Goal: Complete application form: Complete application form

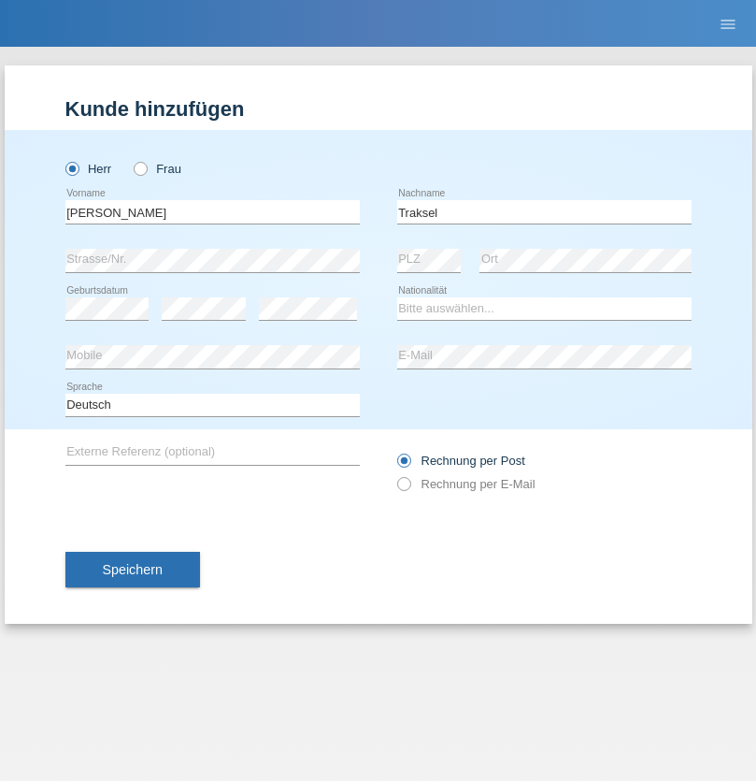
type input "Traksel"
select select "DE"
select select "C"
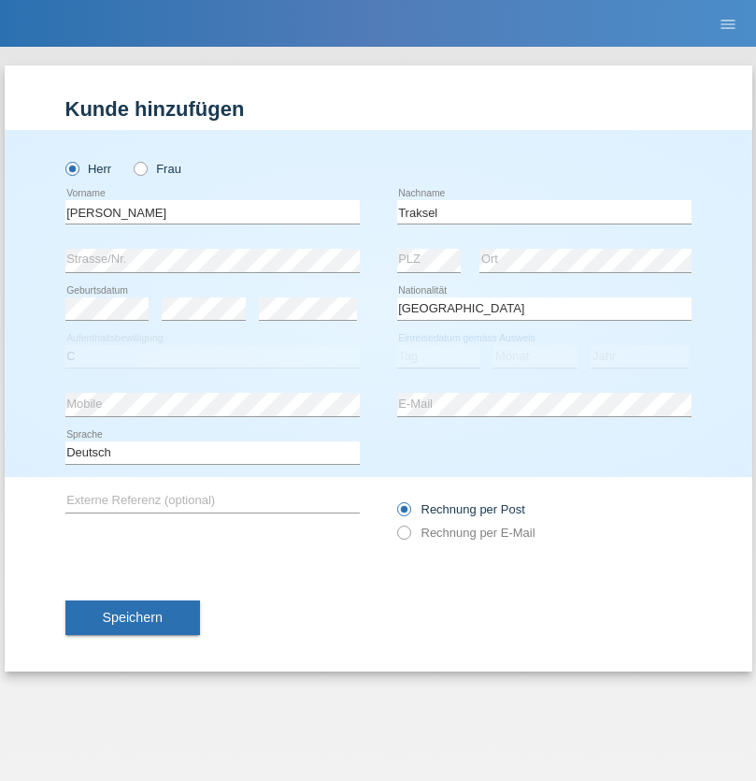
select select "01"
select select "07"
select select "2008"
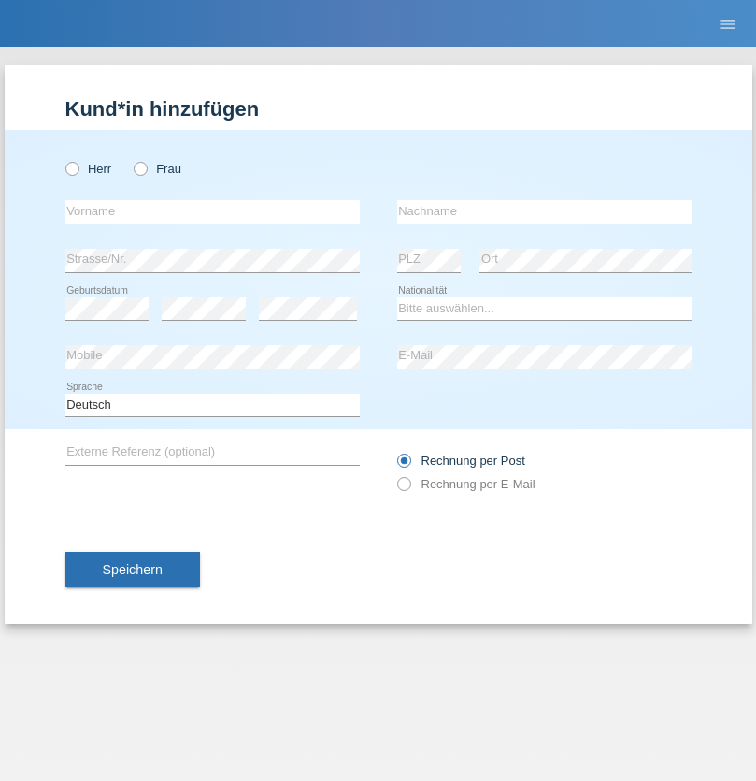
radio input "true"
click at [212, 211] on input "text" at bounding box center [212, 211] width 294 height 23
type input "[PERSON_NAME]"
click at [544, 211] on input "text" at bounding box center [544, 211] width 294 height 23
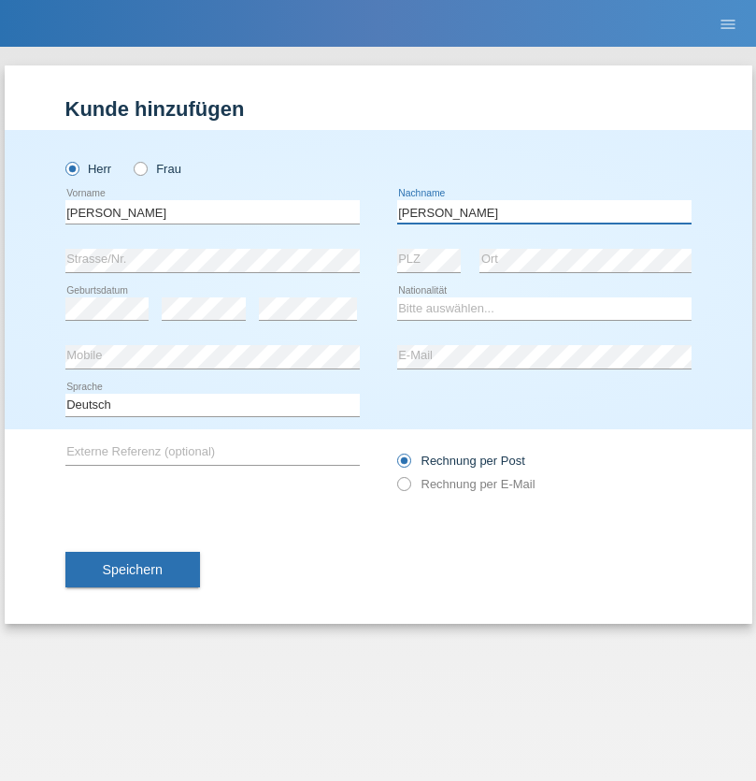
type input "[PERSON_NAME]"
select select "DE"
select select "C"
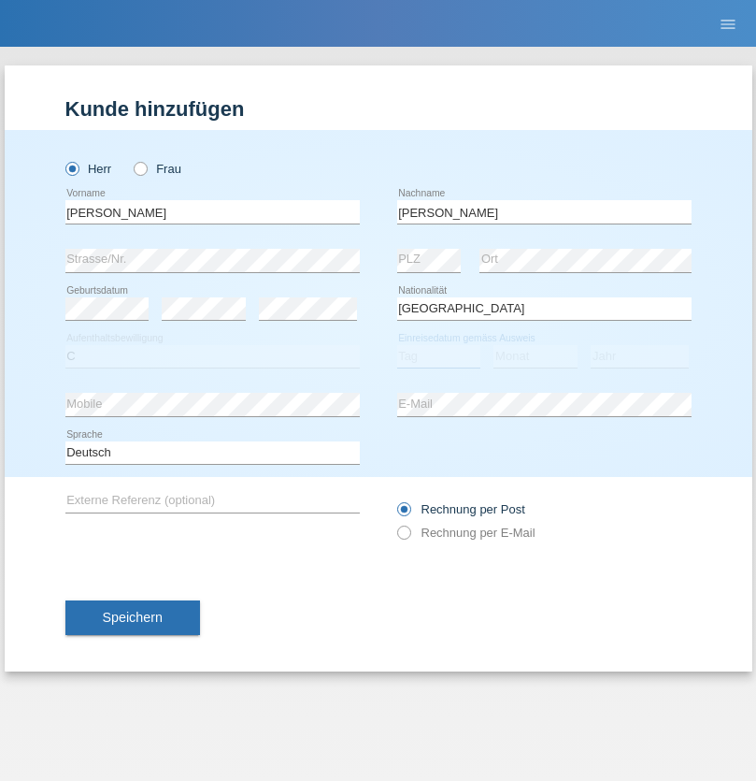
select select "13"
select select "10"
select select "2000"
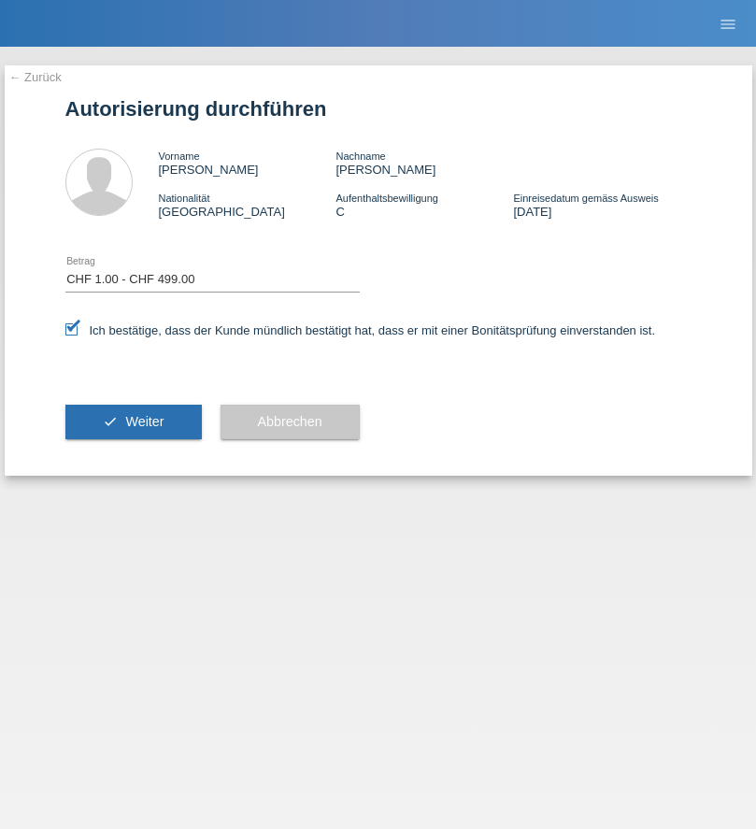
select select "1"
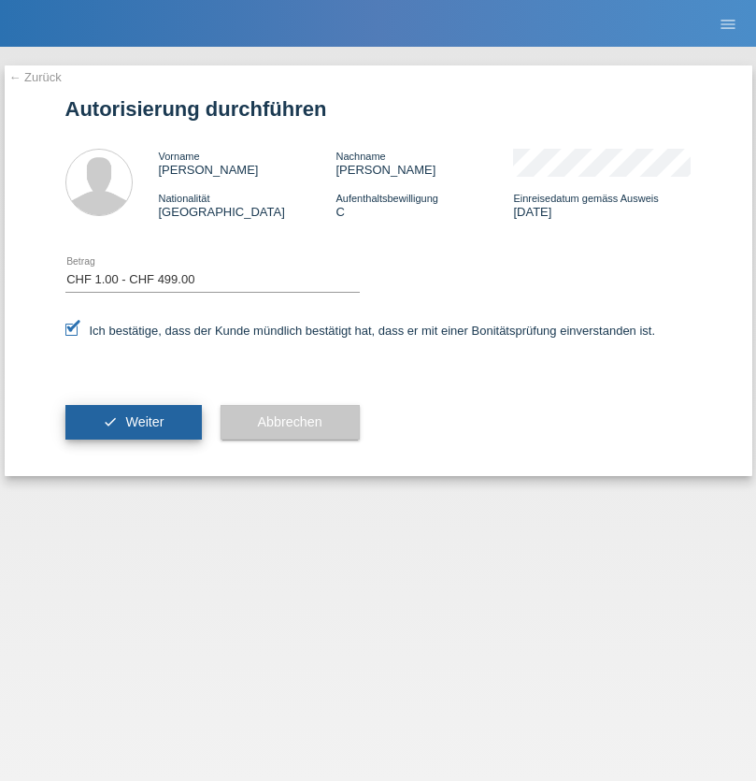
click at [133, 422] on span "Weiter" at bounding box center [144, 421] width 38 height 15
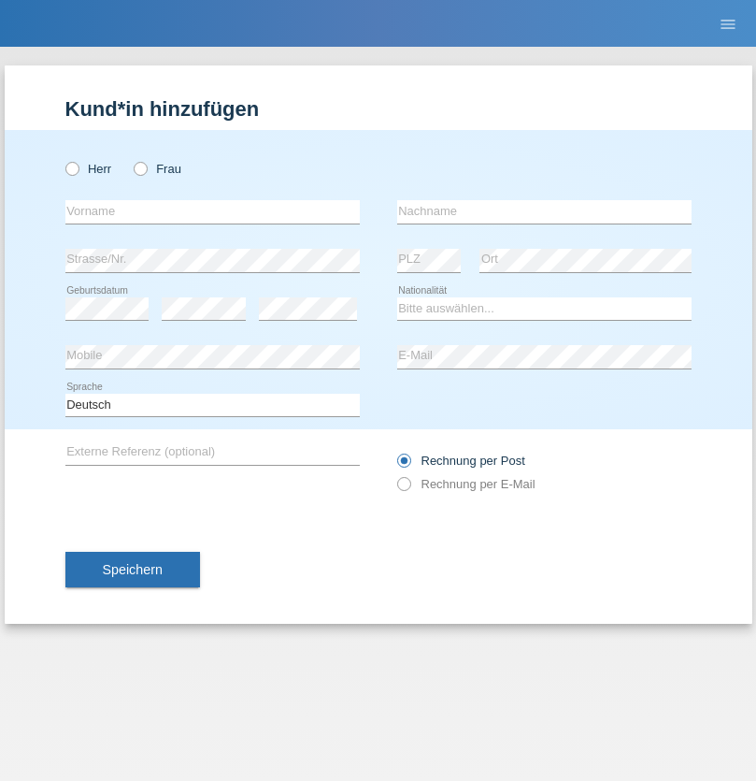
radio input "true"
click at [212, 211] on input "text" at bounding box center [212, 211] width 294 height 23
type input "Selina"
click at [544, 211] on input "text" at bounding box center [544, 211] width 294 height 23
type input "Kasper"
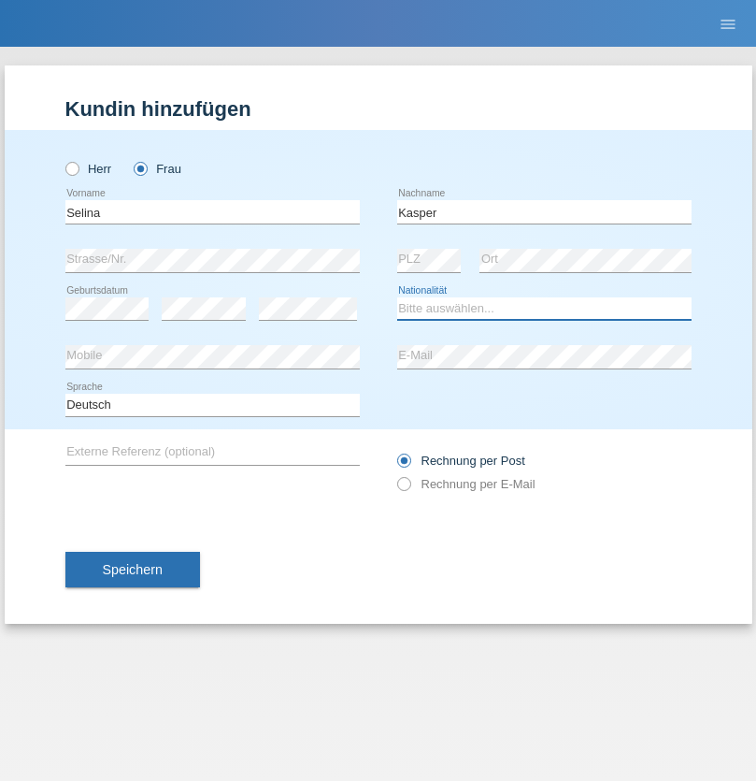
select select "CH"
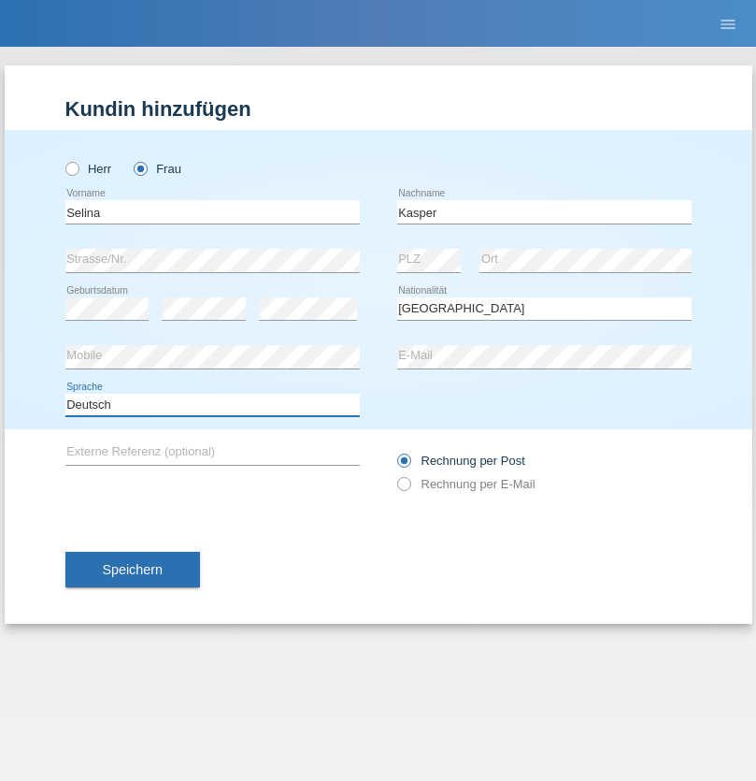
select select "en"
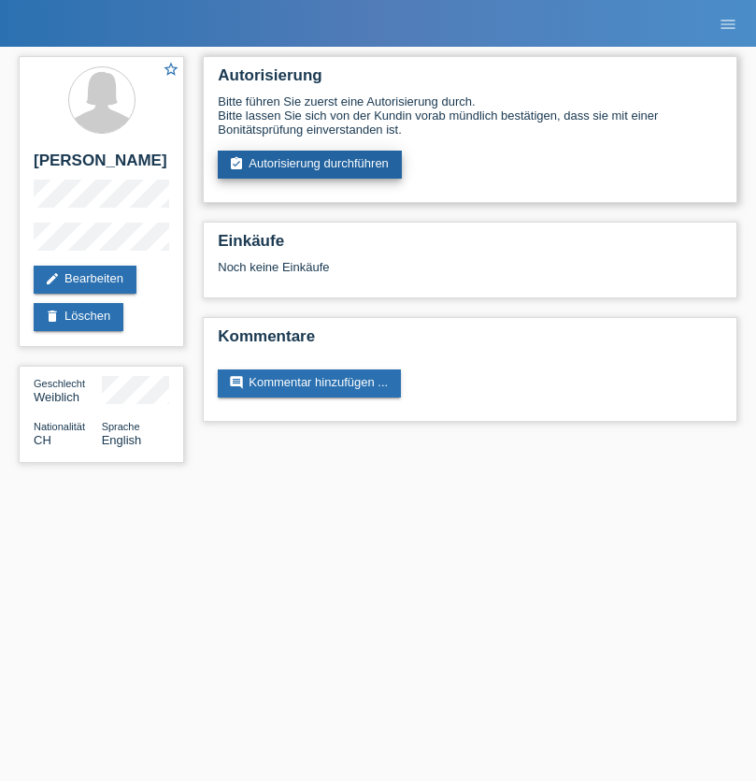
click at [310, 165] on link "assignment_turned_in Autorisierung durchführen" at bounding box center [310, 165] width 184 height 28
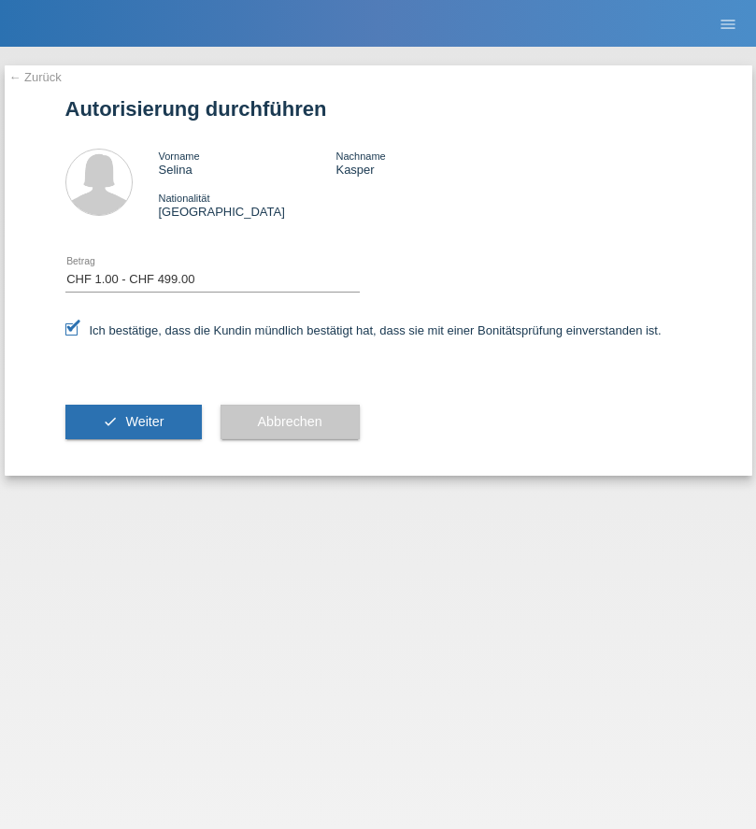
select select "1"
click at [133, 422] on span "Weiter" at bounding box center [144, 421] width 38 height 15
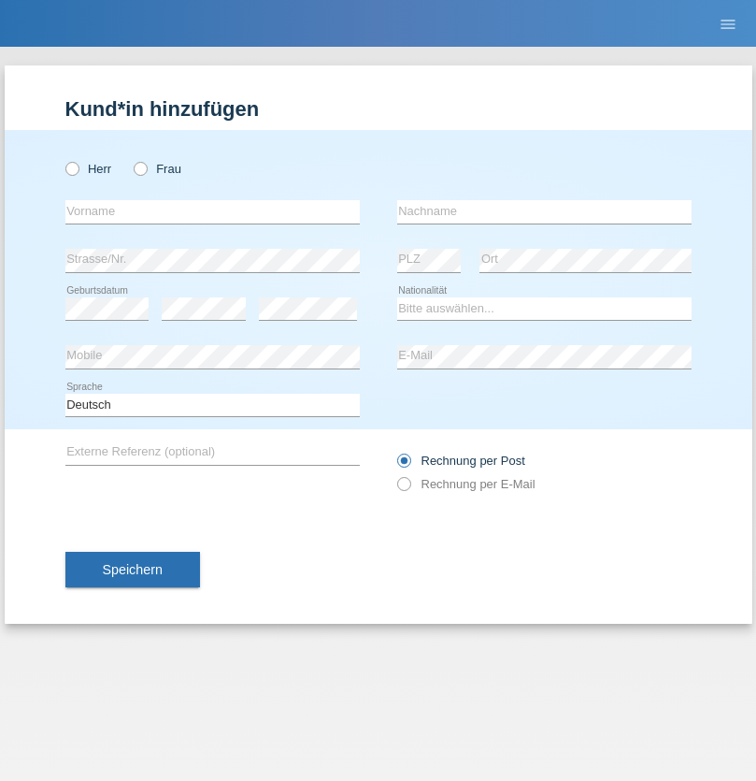
radio input "true"
click at [212, 211] on input "text" at bounding box center [212, 211] width 294 height 23
type input "[PERSON_NAME]"
click at [544, 211] on input "text" at bounding box center [544, 211] width 294 height 23
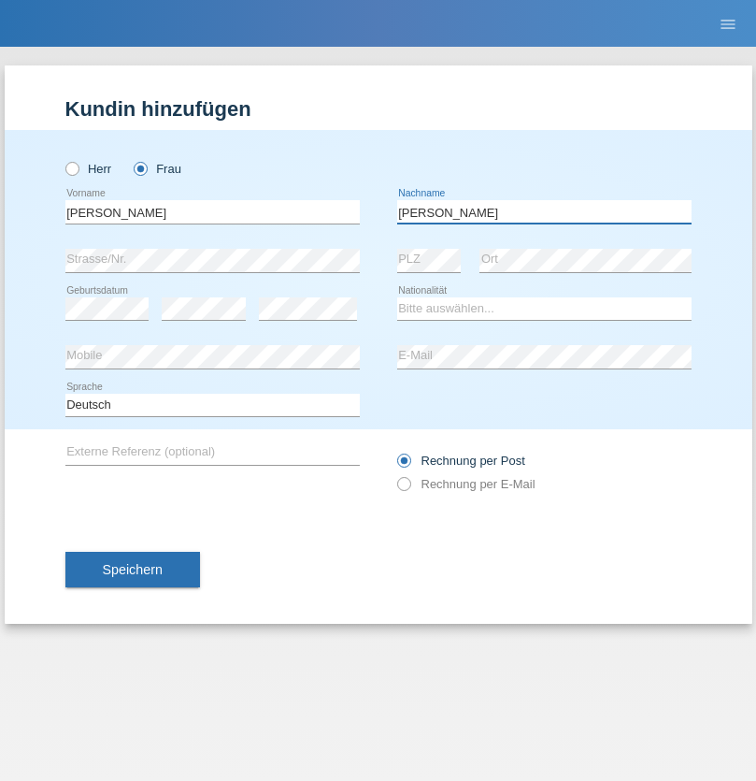
type input "[PERSON_NAME]"
select select "CH"
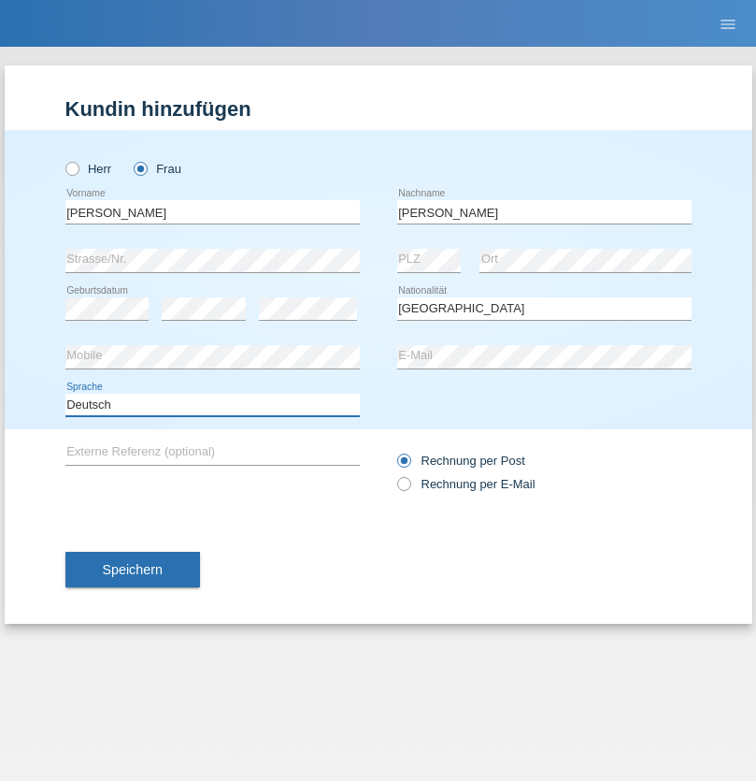
select select "en"
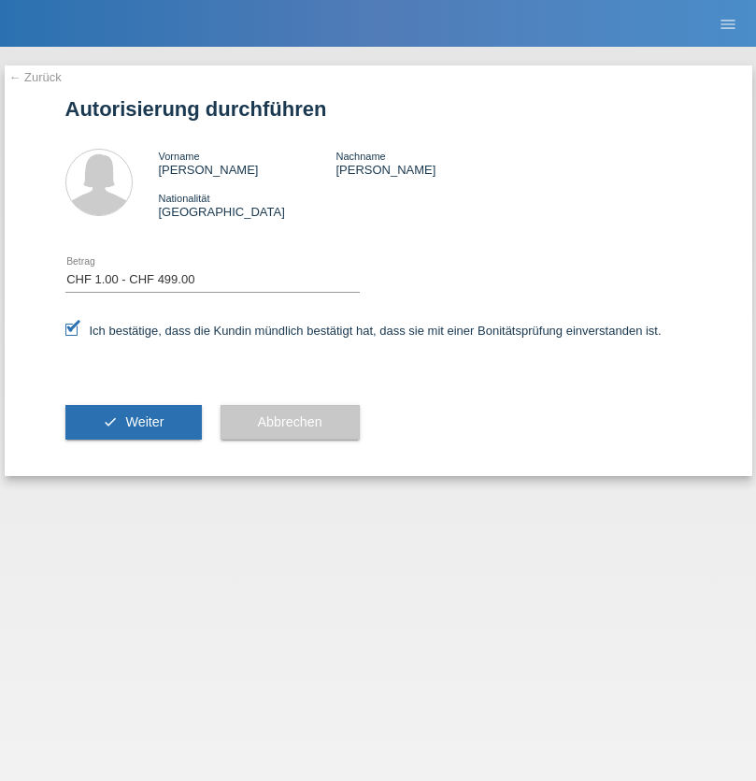
select select "1"
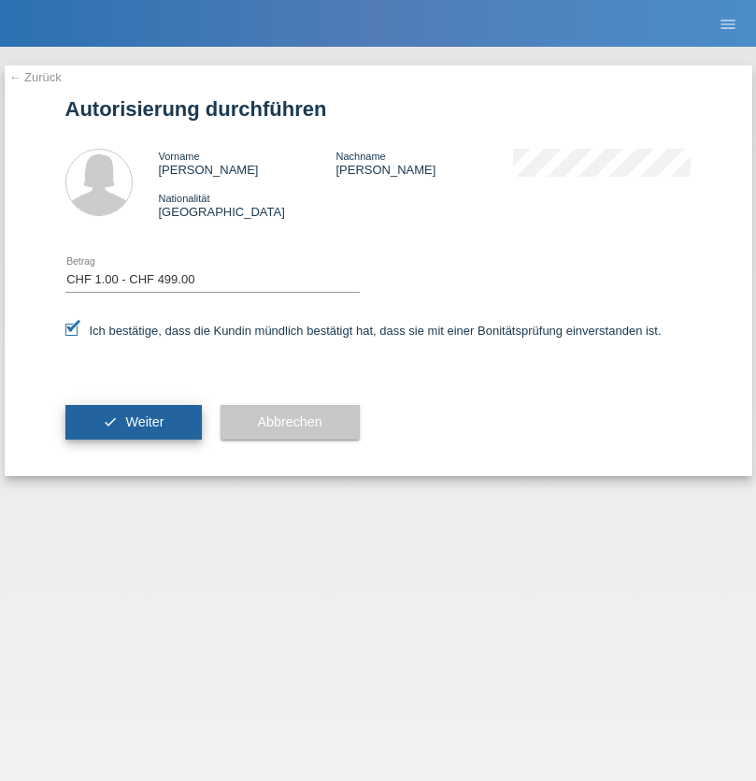
click at [133, 422] on span "Weiter" at bounding box center [144, 421] width 38 height 15
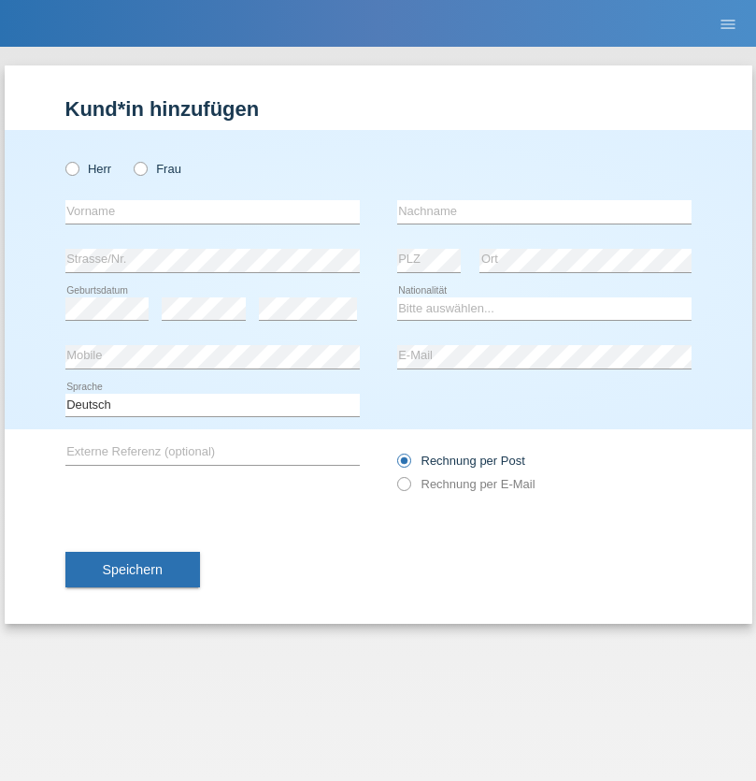
radio input "true"
click at [212, 211] on input "text" at bounding box center [212, 211] width 294 height 23
type input "Manuel"
click at [544, 211] on input "text" at bounding box center [544, 211] width 294 height 23
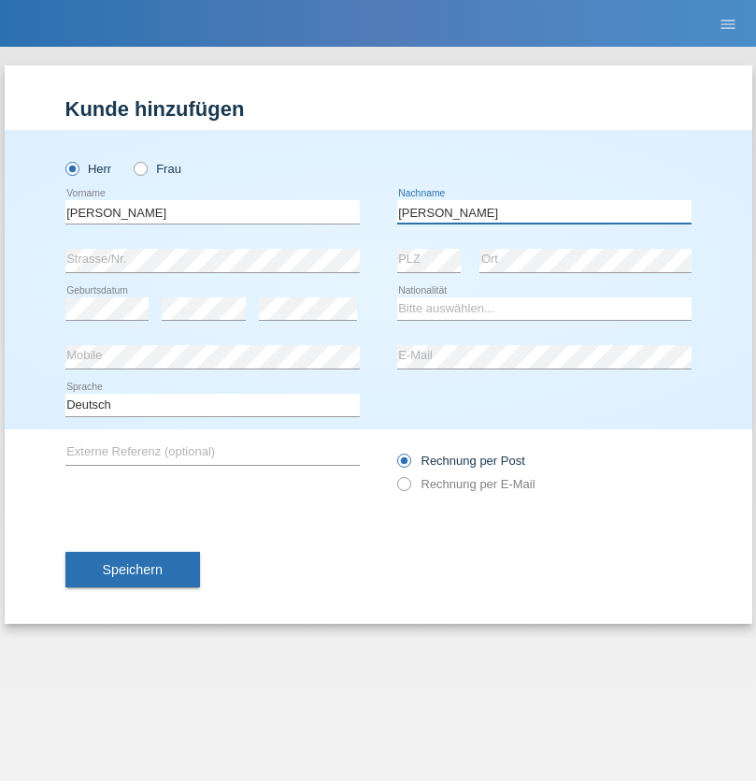
type input "Paul"
select select "CH"
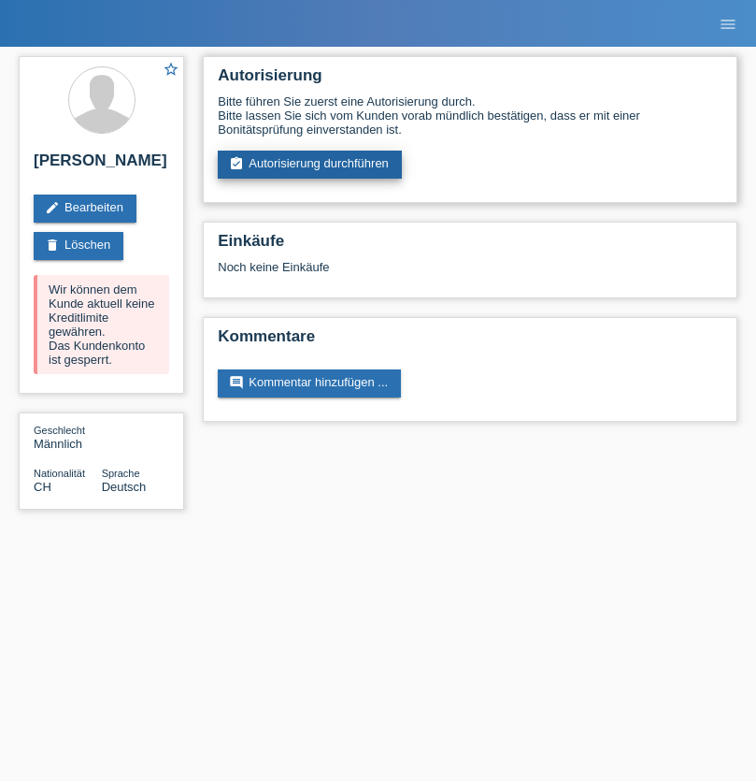
click at [310, 165] on link "assignment_turned_in Autorisierung durchführen" at bounding box center [310, 165] width 184 height 28
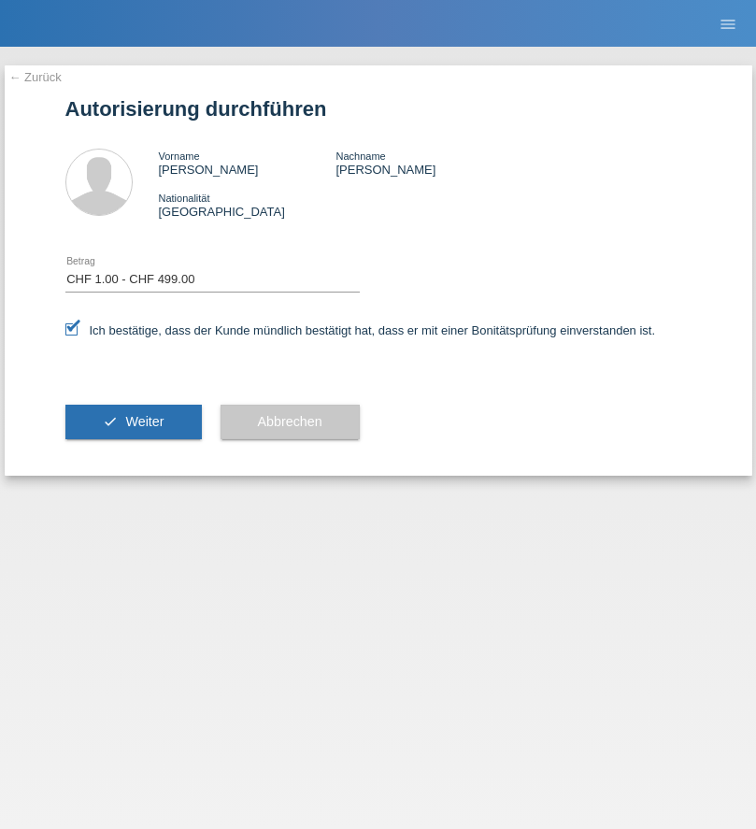
select select "1"
click at [133, 422] on span "Weiter" at bounding box center [144, 421] width 38 height 15
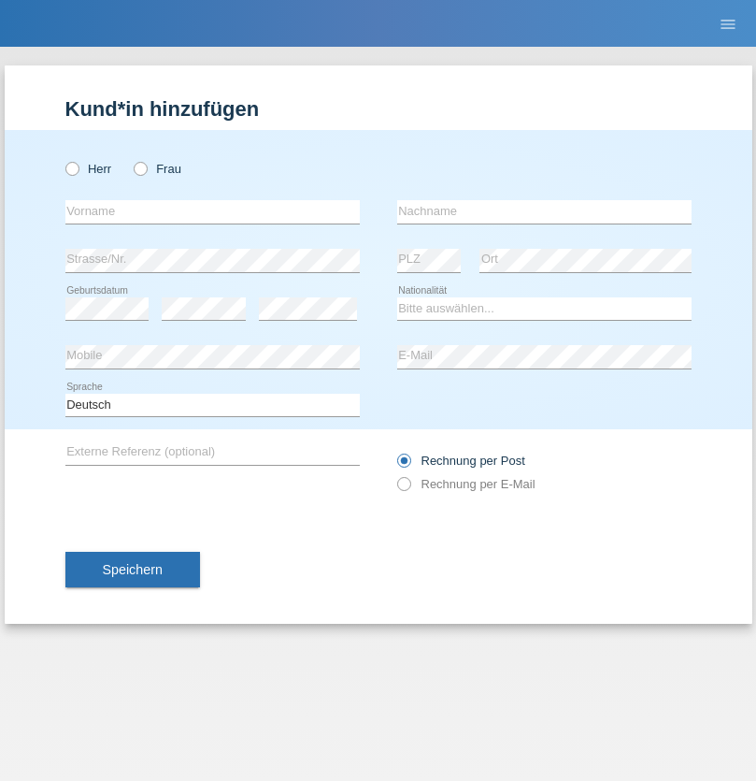
radio input "true"
click at [212, 211] on input "text" at bounding box center [212, 211] width 294 height 23
type input "Laudiceia"
click at [544, 211] on input "text" at bounding box center [544, 211] width 294 height 23
type input "Shehu"
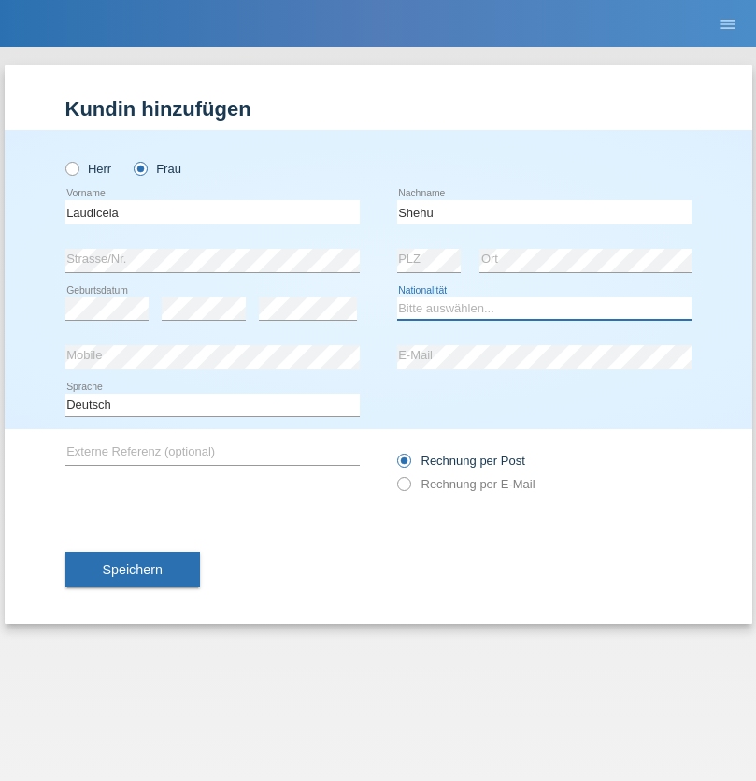
select select "CH"
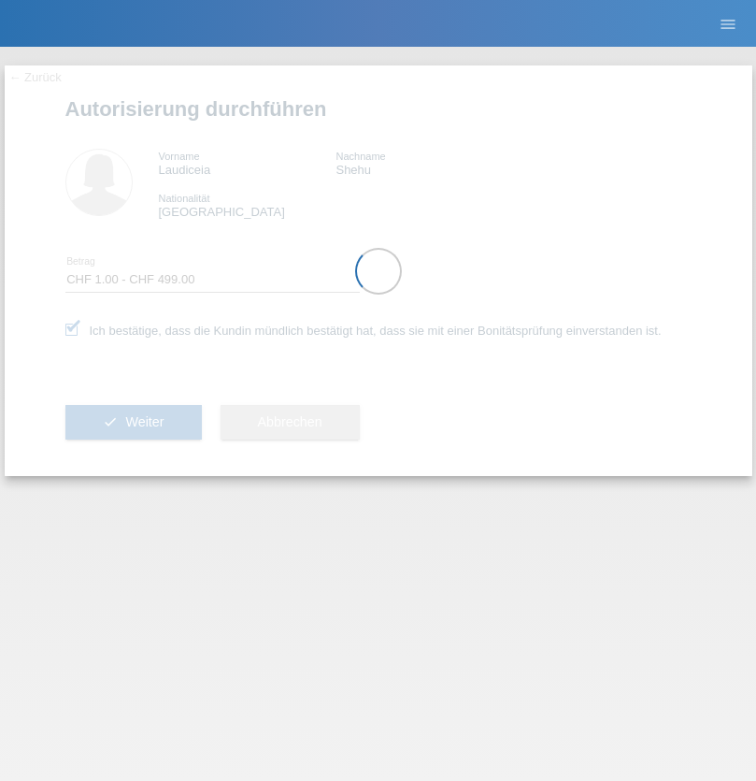
select select "1"
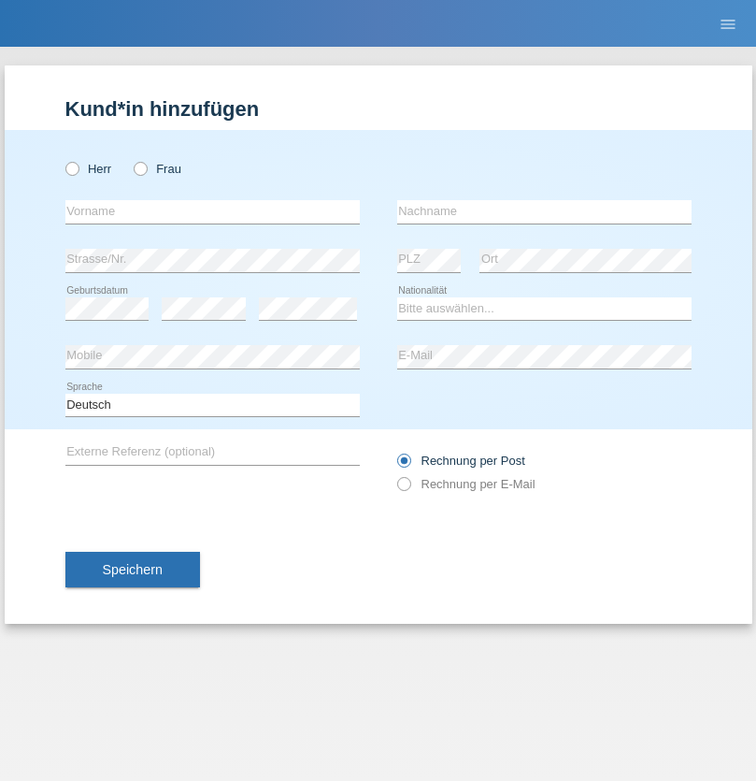
radio input "true"
click at [212, 211] on input "text" at bounding box center [212, 211] width 294 height 23
type input "Diego"
click at [544, 211] on input "text" at bounding box center [544, 211] width 294 height 23
type input "Patera"
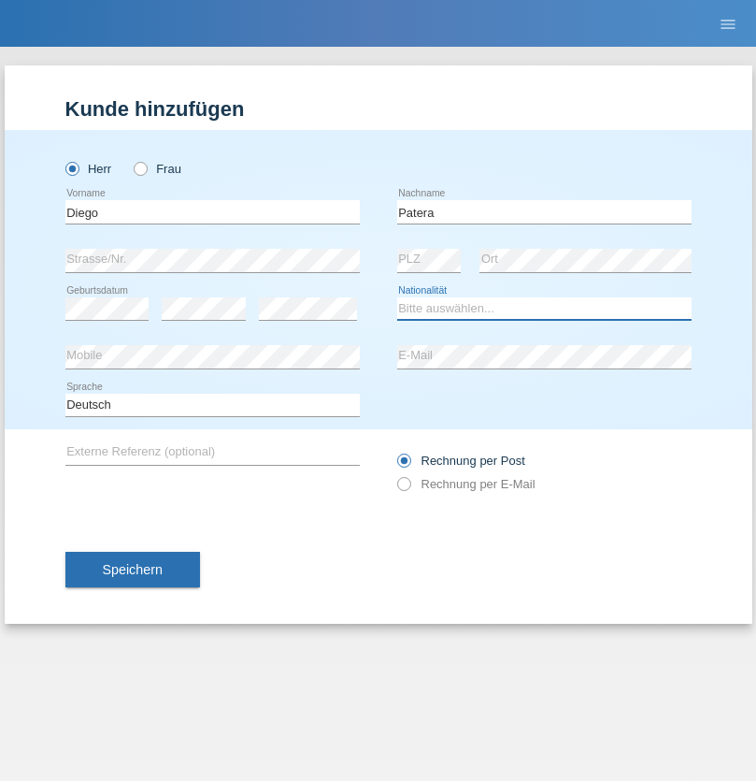
select select "CH"
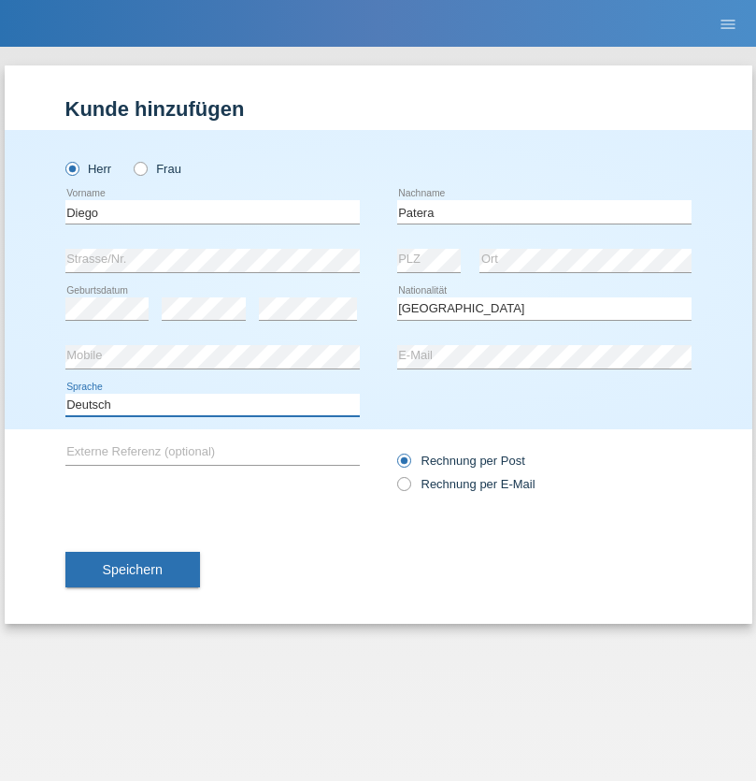
select select "en"
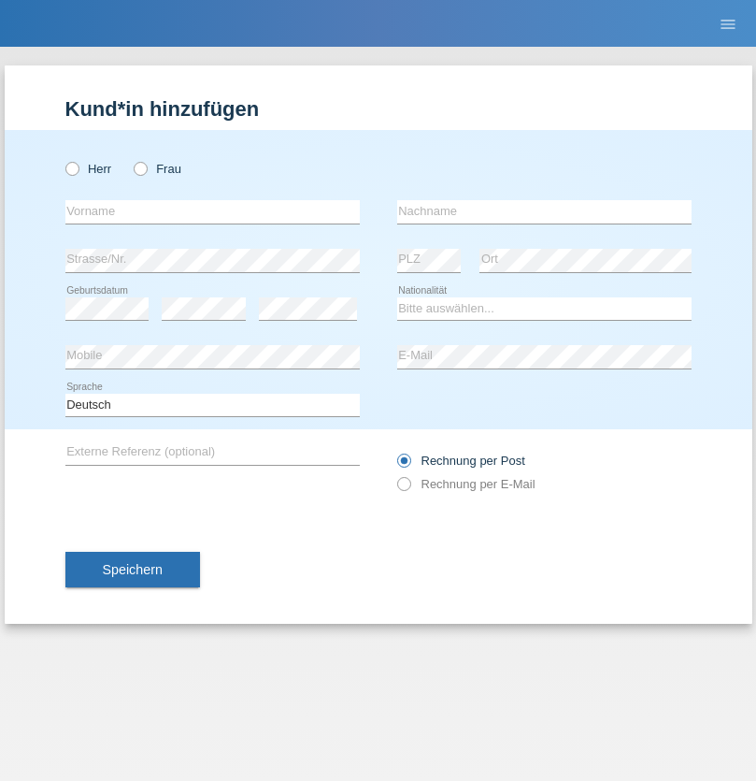
radio input "true"
click at [212, 211] on input "text" at bounding box center [212, 211] width 294 height 23
type input "Ketty"
click at [544, 211] on input "text" at bounding box center [544, 211] width 294 height 23
type input "Kalupnath"
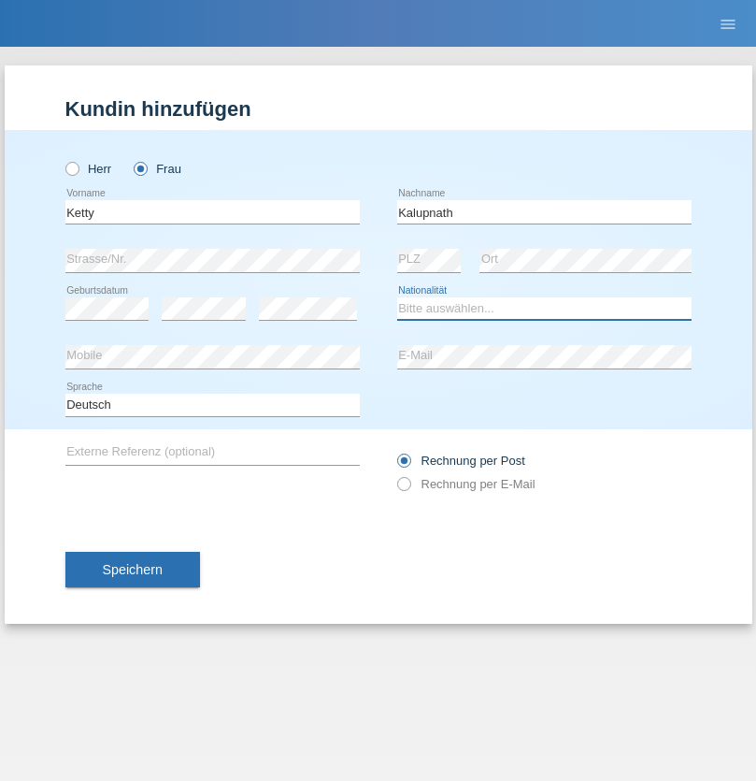
select select "CH"
radio input "true"
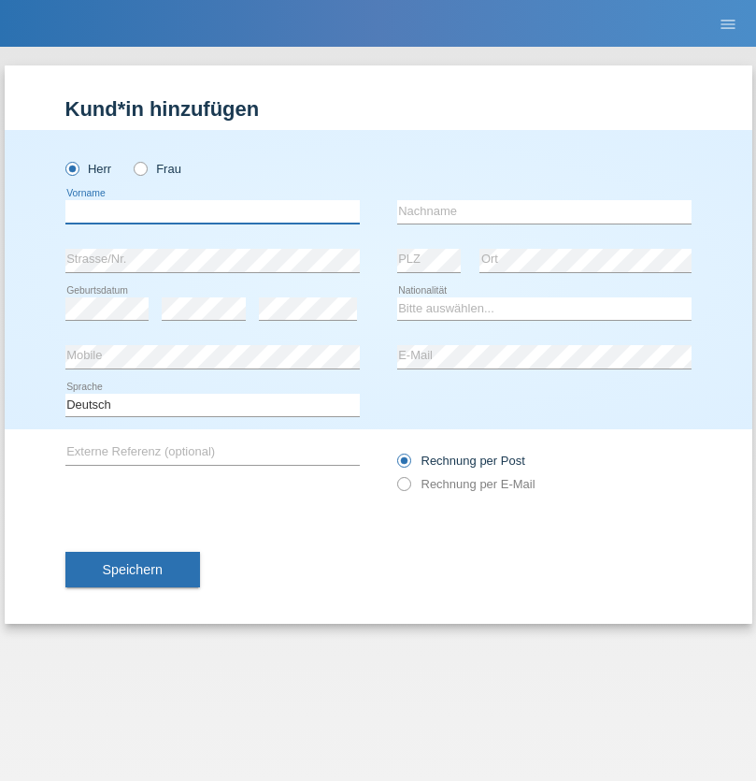
click at [212, 211] on input "text" at bounding box center [212, 211] width 294 height 23
type input "[PERSON_NAME]"
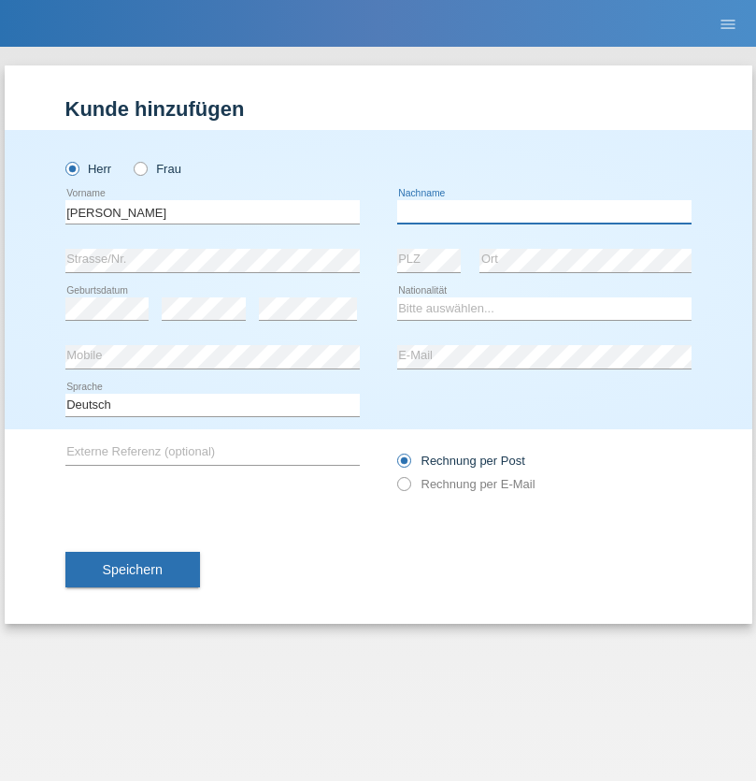
click at [544, 211] on input "text" at bounding box center [544, 211] width 294 height 23
type input "Mucha"
select select "CH"
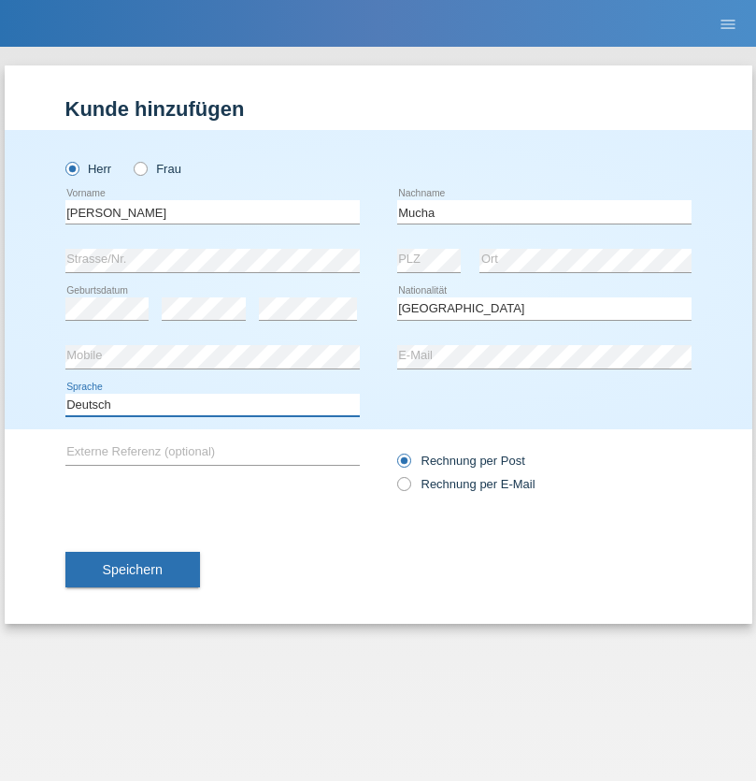
select select "en"
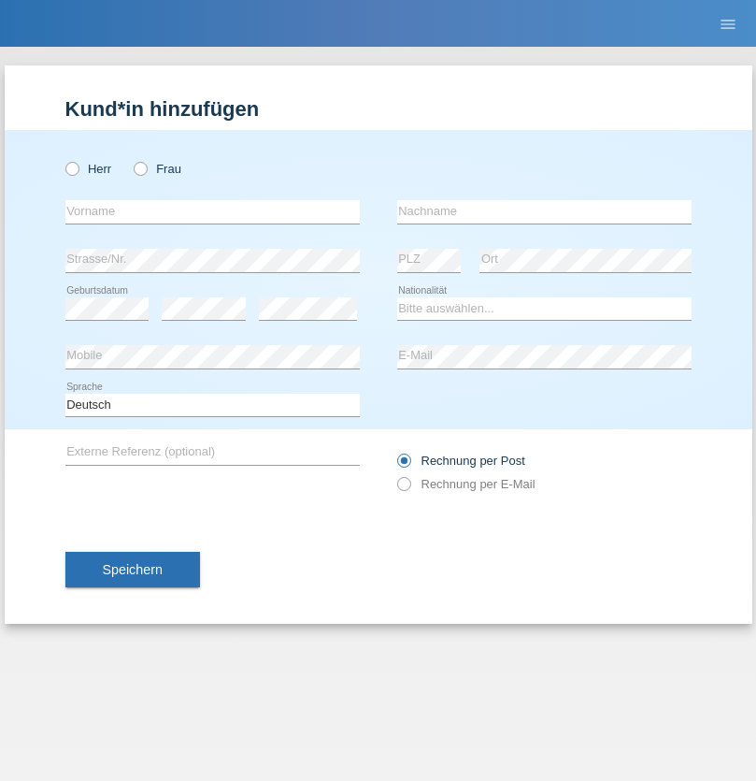
radio input "true"
click at [212, 211] on input "text" at bounding box center [212, 211] width 294 height 23
type input "Franziska"
click at [544, 211] on input "text" at bounding box center [544, 211] width 294 height 23
type input "Starke"
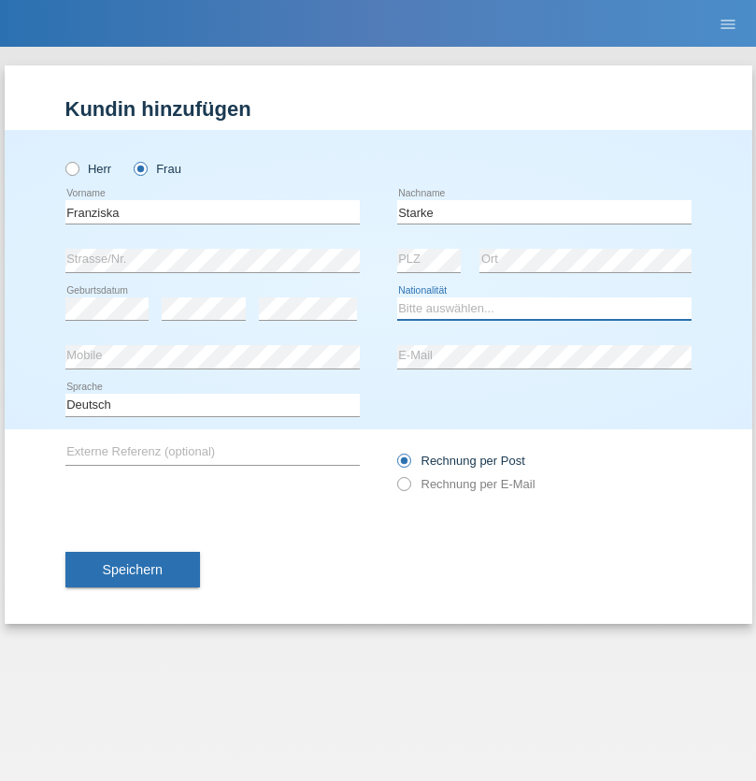
select select "DE"
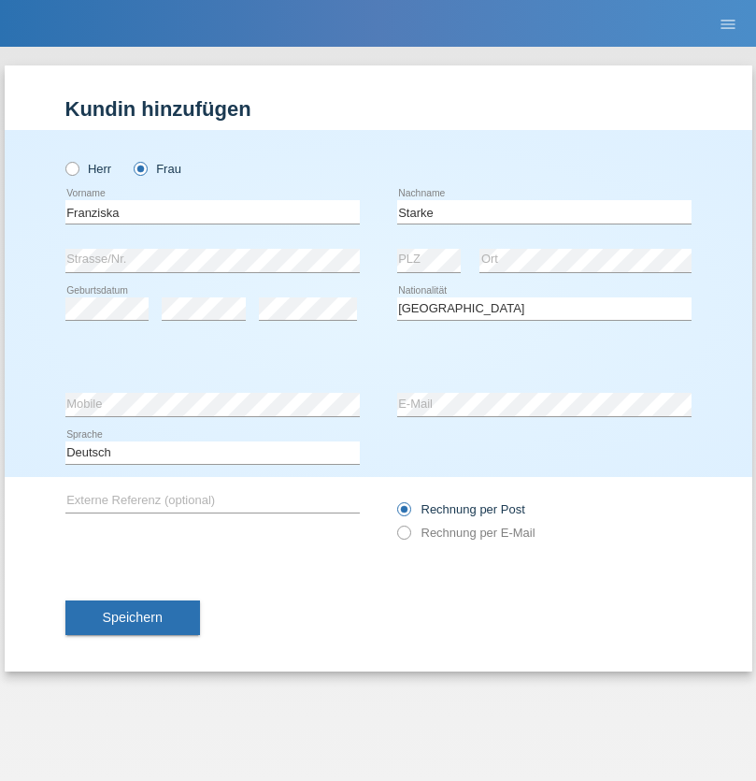
select select "C"
select select "01"
select select "03"
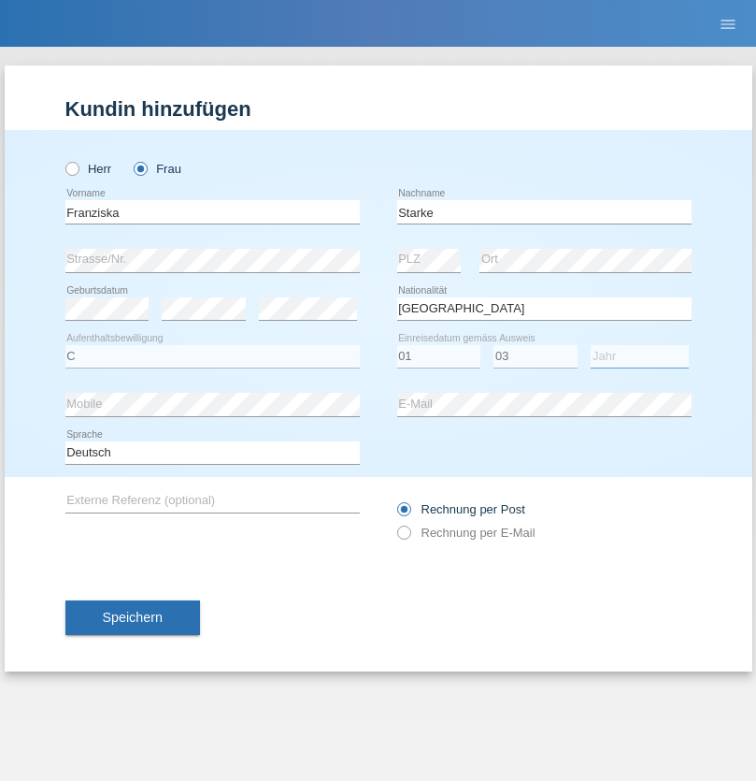
select select "1985"
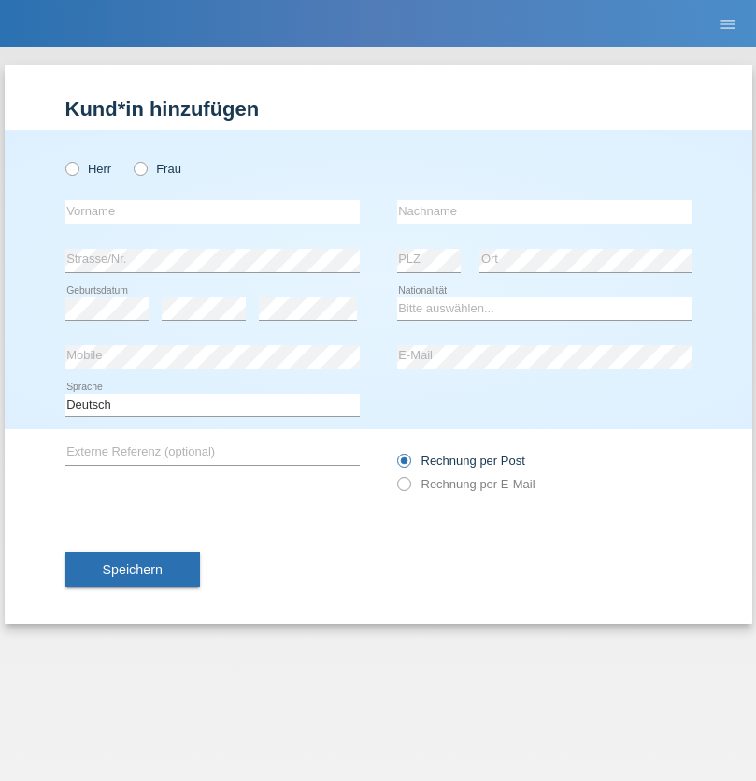
radio input "true"
click at [212, 211] on input "text" at bounding box center [212, 211] width 294 height 23
type input "[DEMOGRAPHIC_DATA]"
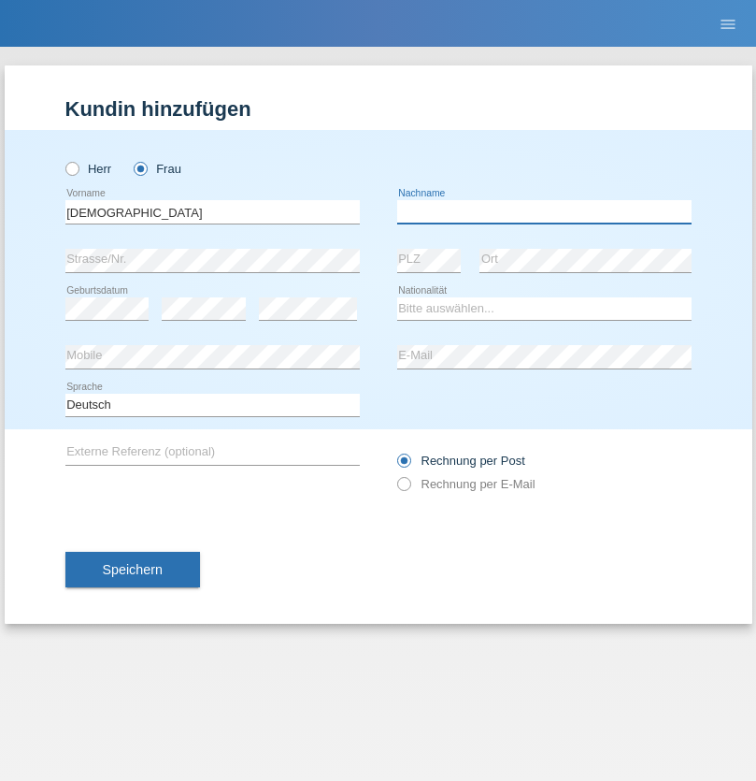
click at [544, 211] on input "text" at bounding box center [544, 211] width 294 height 23
type input "Cimbaljević"
select select "HR"
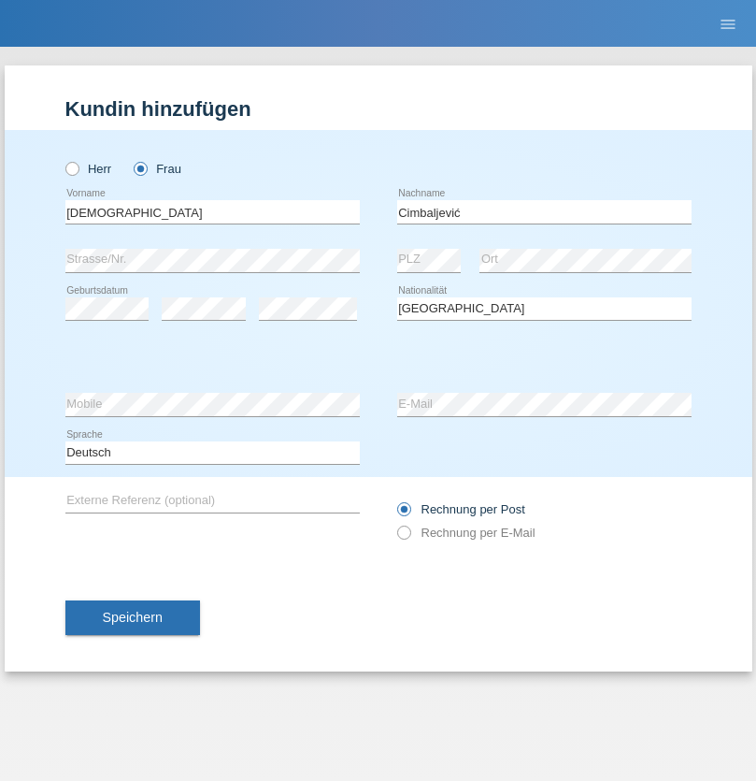
select select "C"
select select "12"
select select "08"
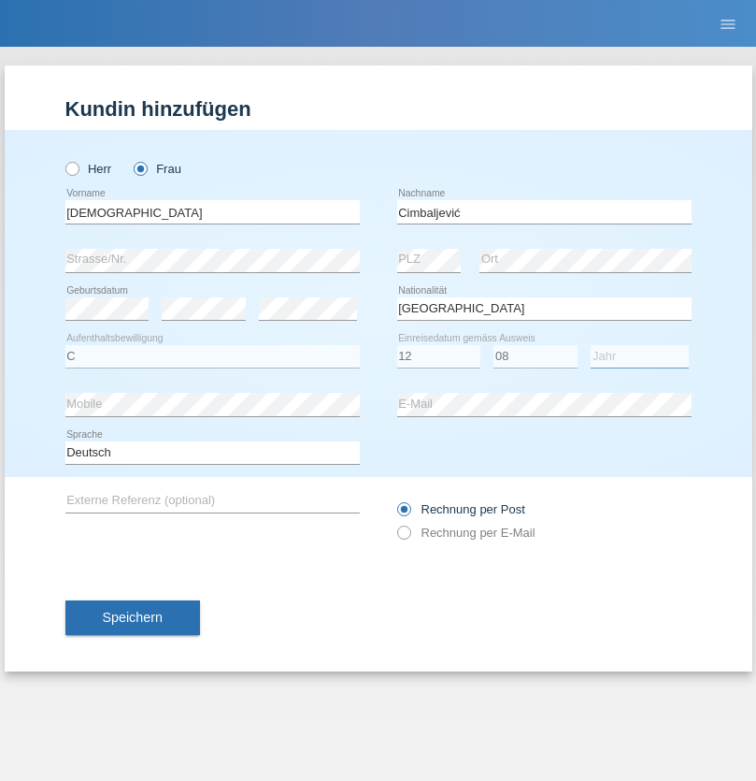
select select "2021"
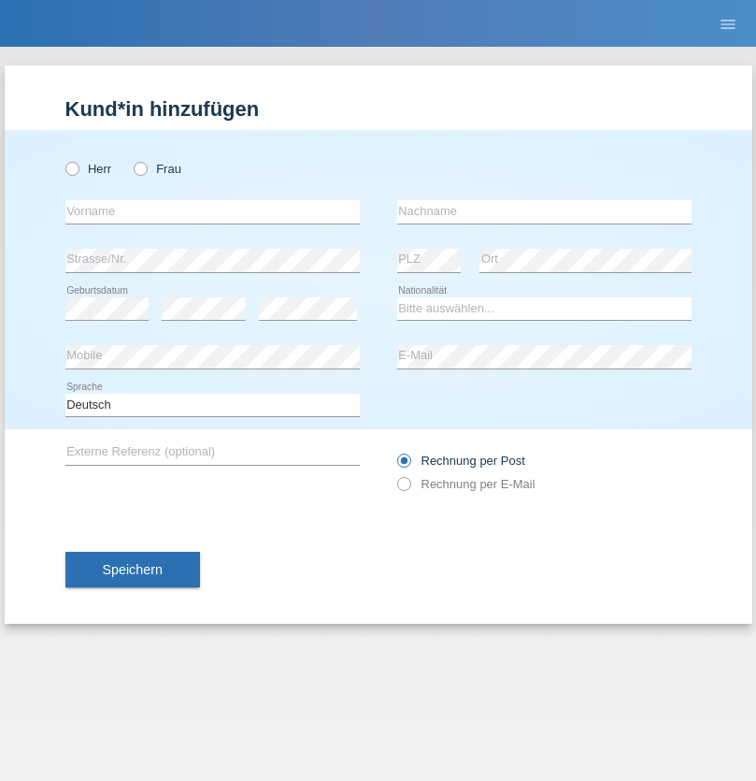
radio input "true"
click at [212, 211] on input "text" at bounding box center [212, 211] width 294 height 23
type input "Batsche"
click at [544, 211] on input "text" at bounding box center [544, 211] width 294 height 23
type input "Arifoska"
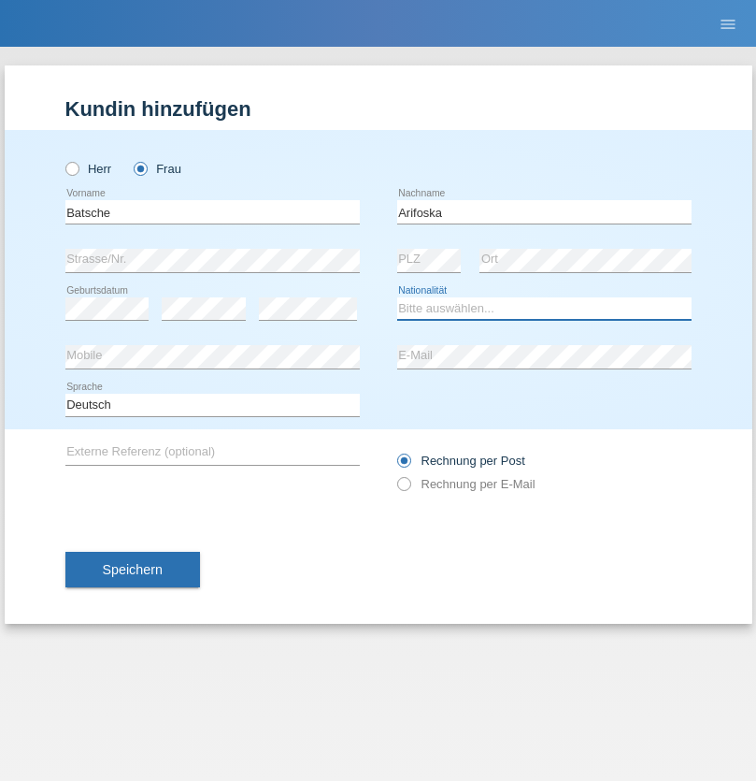
select select "CH"
radio input "true"
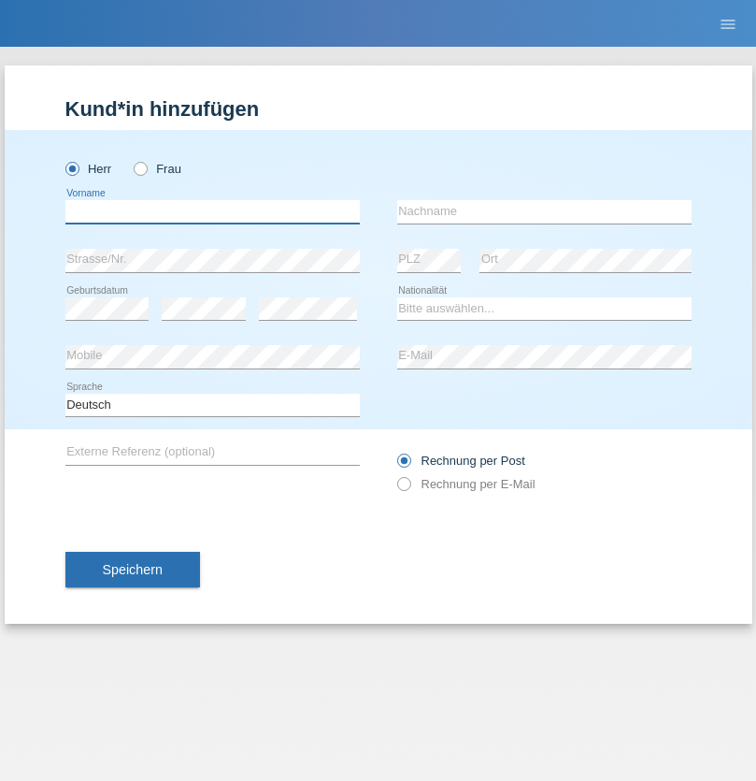
click at [212, 211] on input "text" at bounding box center [212, 211] width 294 height 23
type input "Emre"
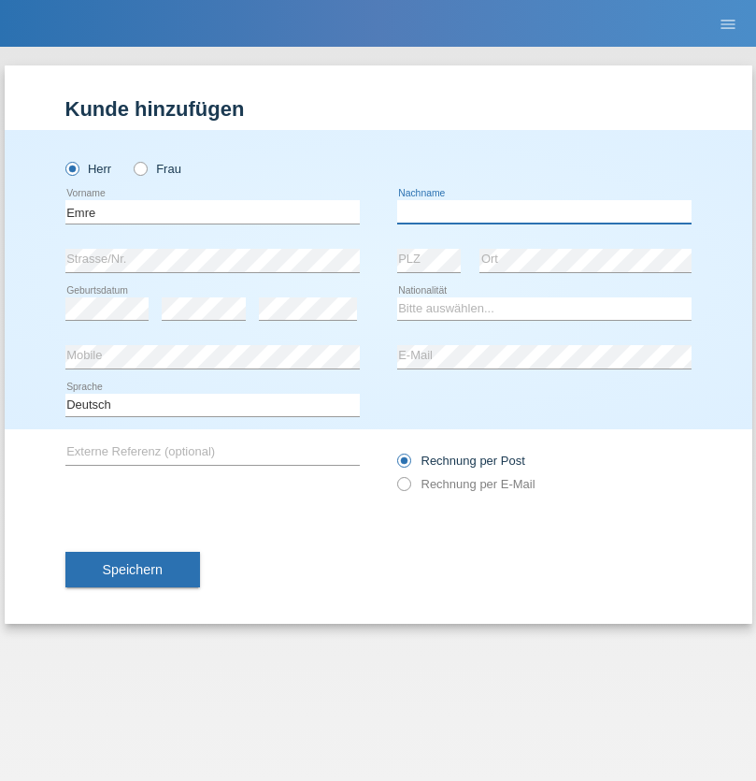
click at [544, 211] on input "text" at bounding box center [544, 211] width 294 height 23
type input "Uzun"
select select "CH"
